Goal: Task Accomplishment & Management: Manage account settings

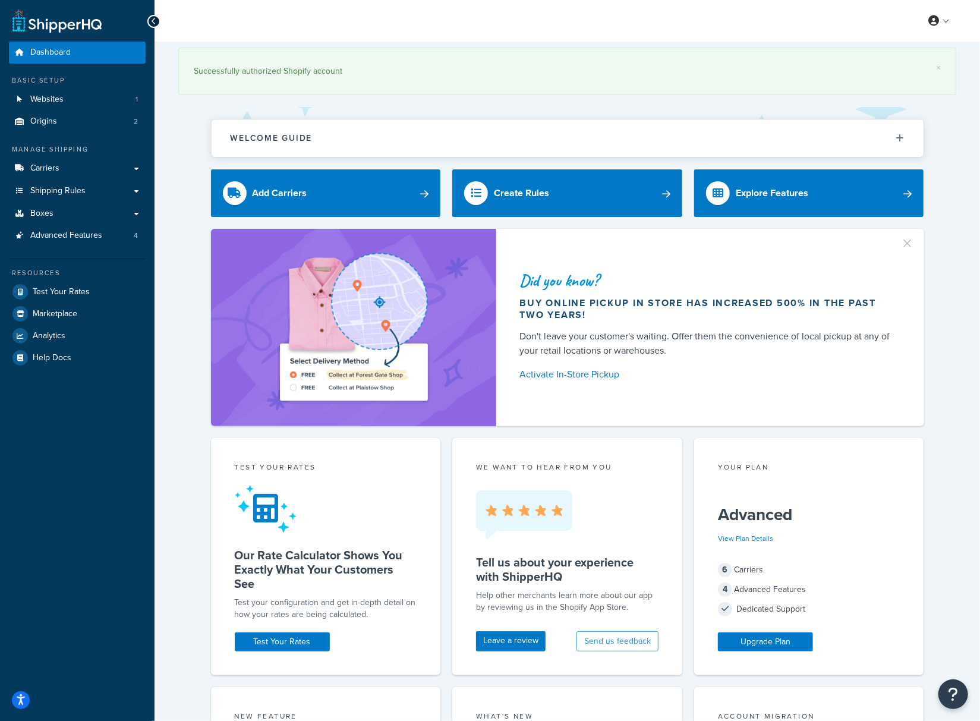
click at [952, 535] on div "× Successfully authorized Shopify account Welcome Guide ShipperHQ: An Overview …" at bounding box center [567, 632] width 825 height 1180
click at [48, 168] on span "Carriers" at bounding box center [44, 168] width 29 height 10
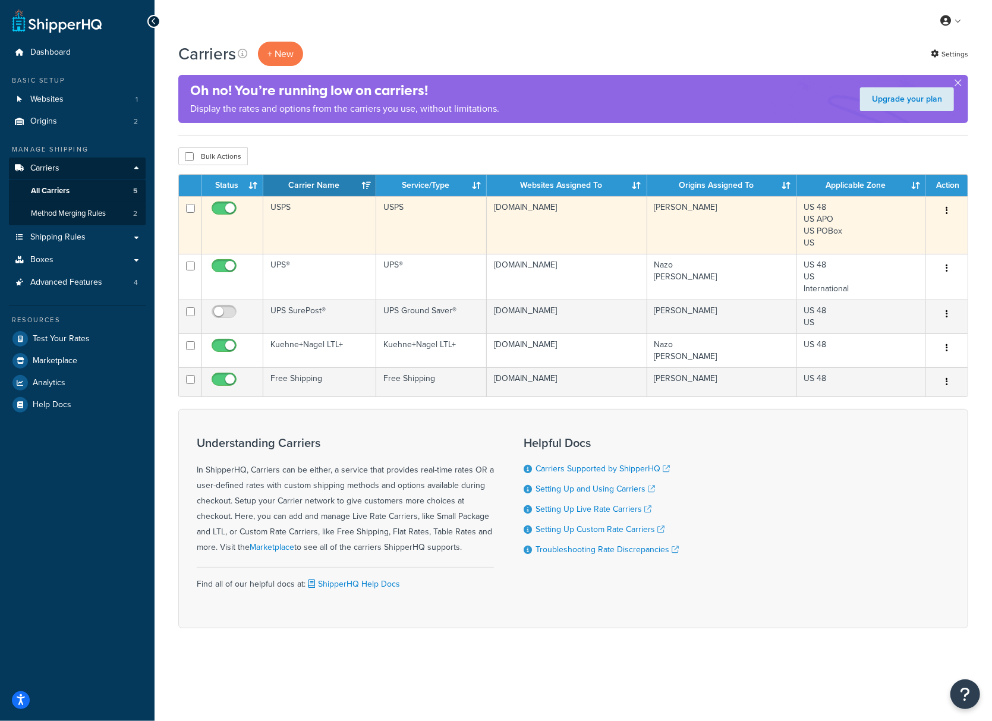
click at [319, 228] on td "USPS" at bounding box center [319, 225] width 113 height 58
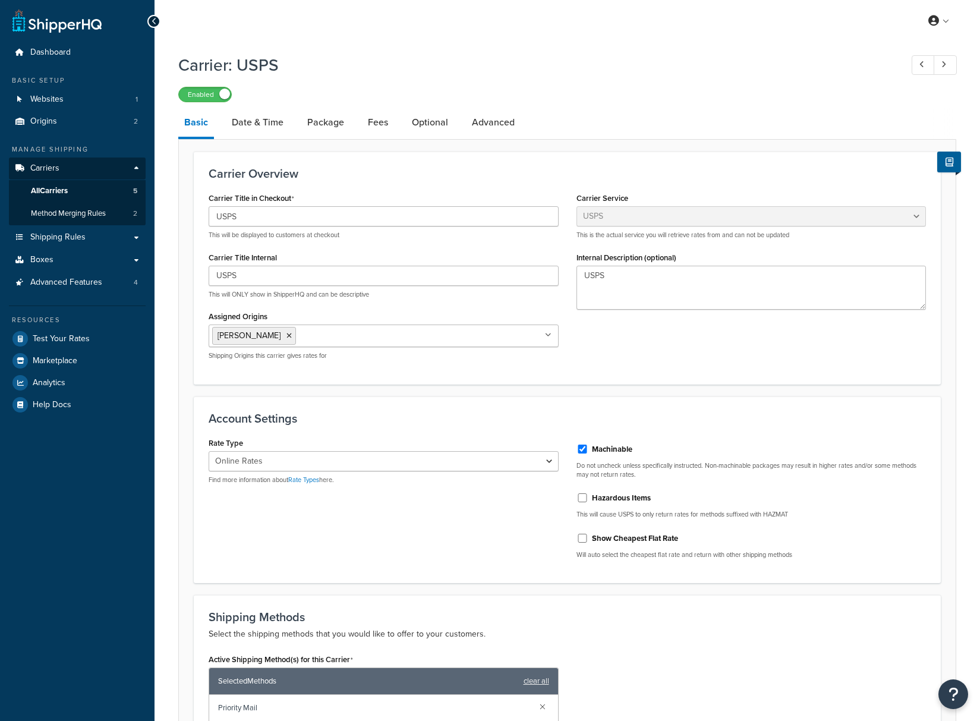
select select "usps"
select select "ONLINE"
click at [157, 20] on div at bounding box center [153, 21] width 13 height 13
click at [62, 191] on span "All Carriers" at bounding box center [49, 191] width 37 height 10
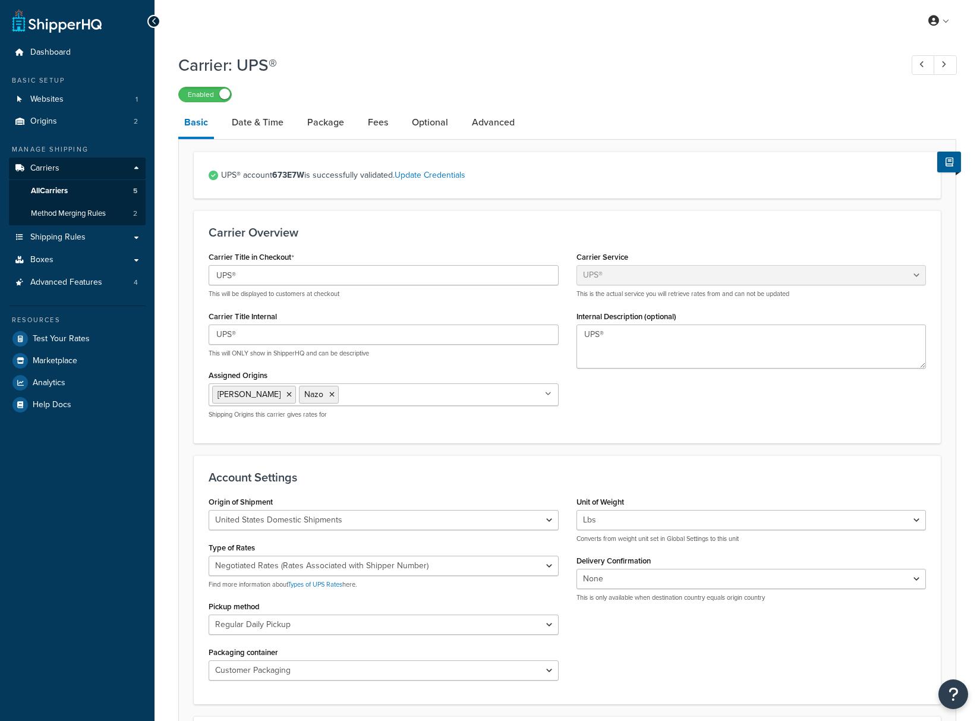
select select "ups"
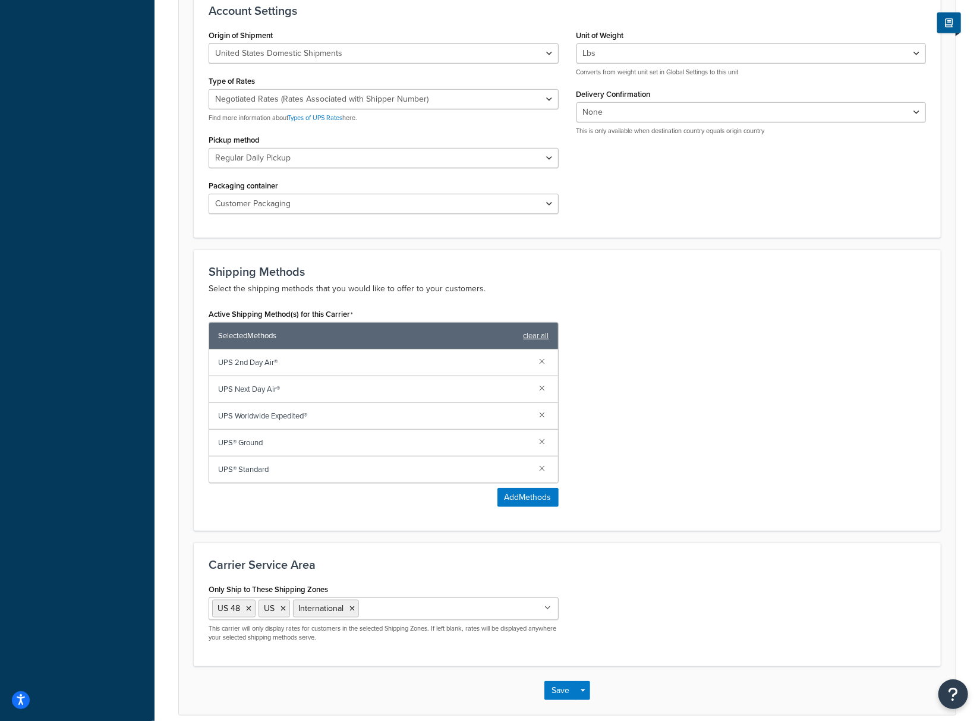
scroll to position [475, 0]
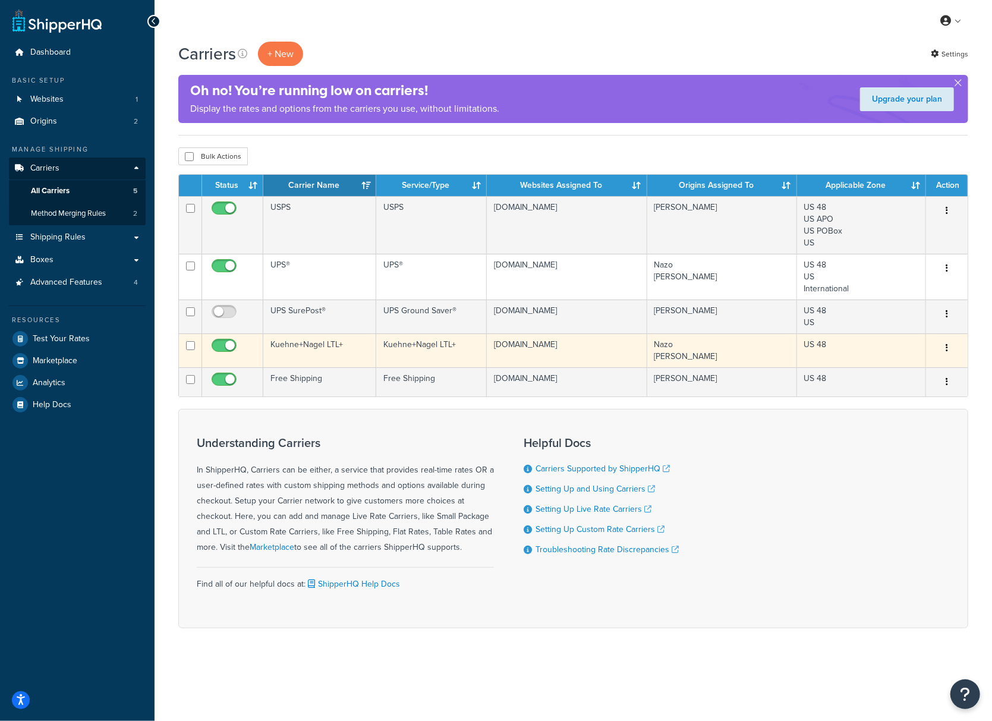
click at [348, 355] on td "Kuehne+Nagel LTL+" at bounding box center [319, 350] width 113 height 34
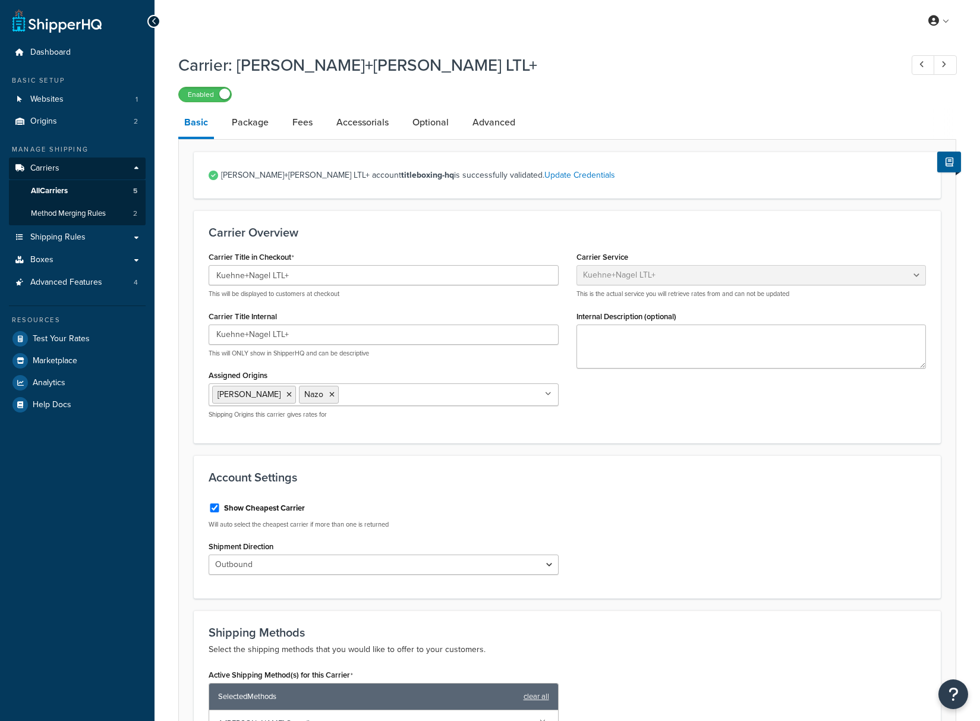
select select "reTransFreight"
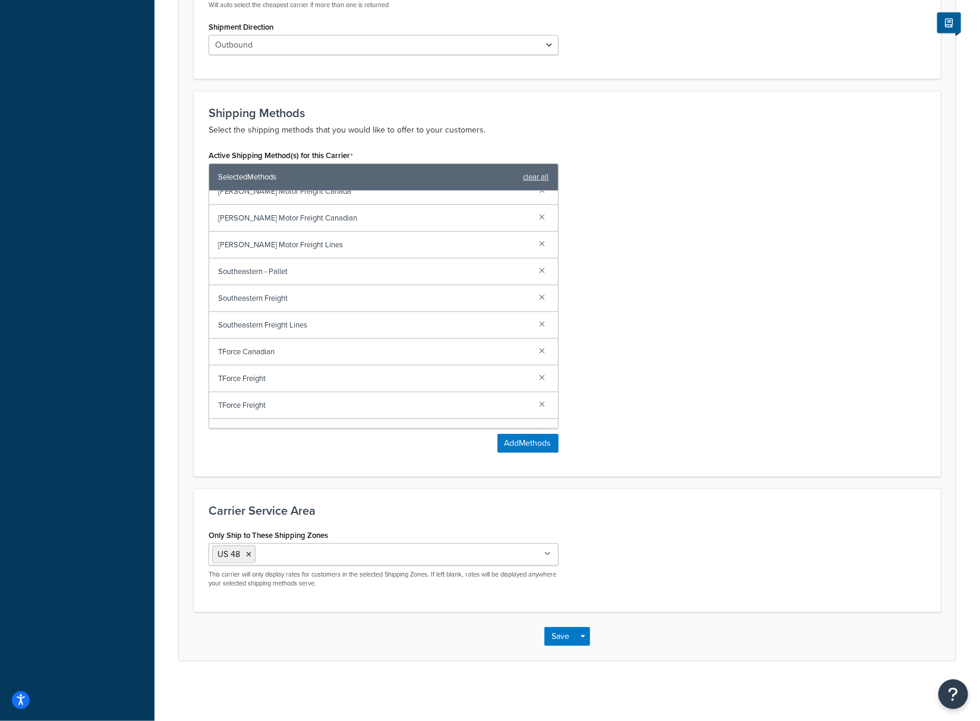
scroll to position [1647, 0]
